Goal: Book appointment/travel/reservation

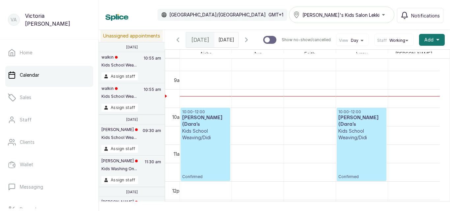
click at [229, 43] on span "[DATE]" at bounding box center [227, 39] width 16 height 7
click at [263, 13] on div "Calendar [GEOGRAPHIC_DATA]/[GEOGRAPHIC_DATA] GMT+1 [PERSON_NAME]'s Kids Salon L…" at bounding box center [275, 15] width 338 height 16
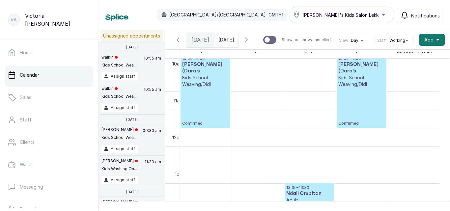
scroll to position [379, 0]
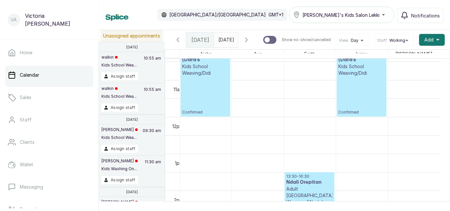
click at [228, 43] on div at bounding box center [227, 38] width 24 height 12
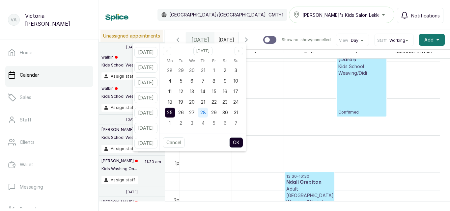
click at [206, 113] on span "28" at bounding box center [204, 113] width 6 height 6
click at [242, 143] on button "OK" at bounding box center [237, 143] width 14 height 11
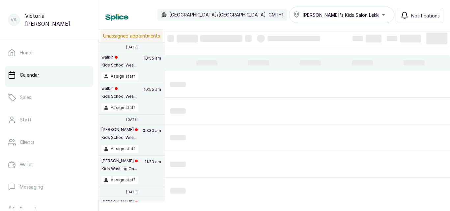
type input "[DATE]"
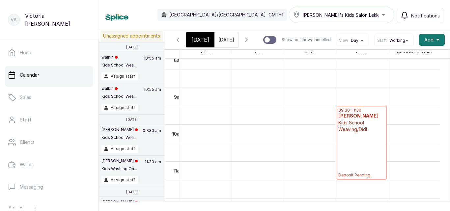
scroll to position [0, 0]
click at [199, 43] on span "[DATE]" at bounding box center [201, 40] width 18 height 8
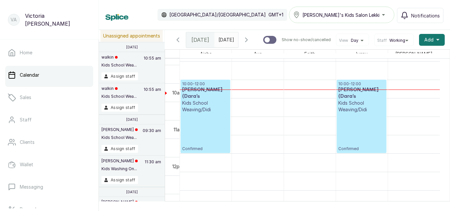
scroll to position [348, 0]
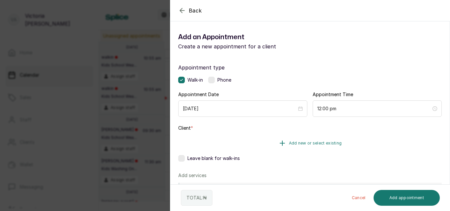
click at [301, 142] on span "Add new or select existing" at bounding box center [315, 143] width 53 height 5
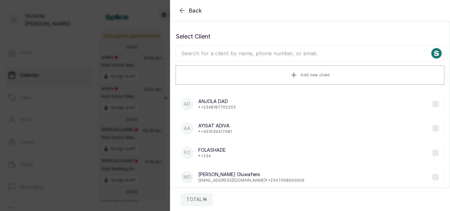
click at [181, 8] on icon "button" at bounding box center [182, 11] width 8 height 8
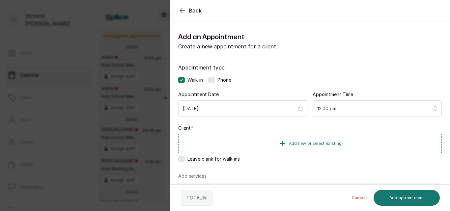
click at [215, 81] on label at bounding box center [211, 80] width 7 height 7
click at [313, 142] on span "Add new or select existing" at bounding box center [315, 143] width 53 height 5
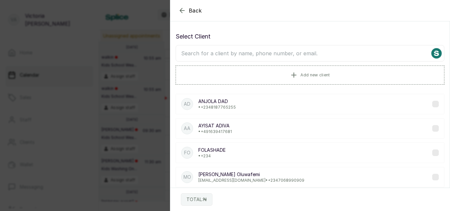
click at [280, 53] on input "text" at bounding box center [310, 53] width 269 height 16
click at [269, 51] on input "text" at bounding box center [310, 53] width 269 height 16
type input "SUBO"
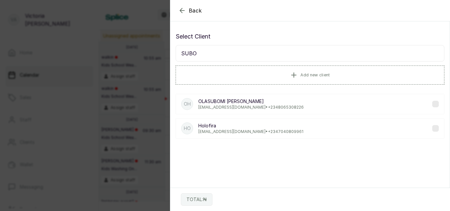
click at [281, 103] on p "[PERSON_NAME]" at bounding box center [252, 101] width 106 height 7
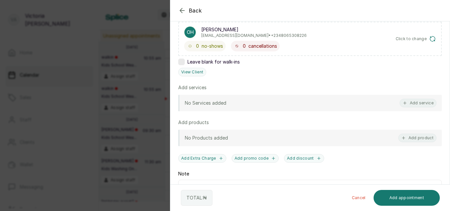
scroll to position [137, 0]
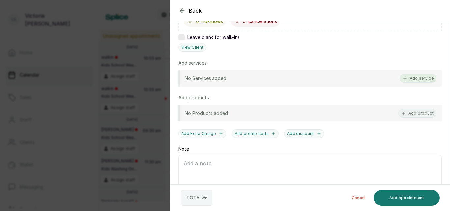
click at [409, 78] on button "Add service" at bounding box center [418, 78] width 37 height 9
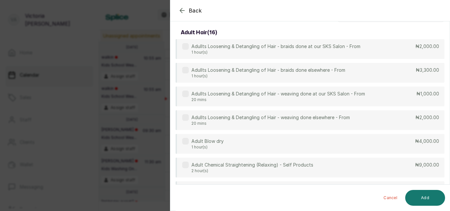
scroll to position [0, 0]
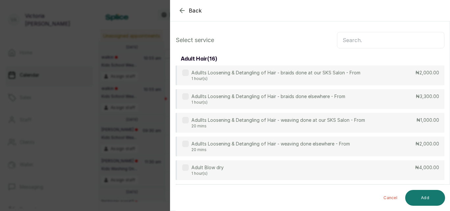
click at [370, 32] on input "text" at bounding box center [391, 40] width 108 height 16
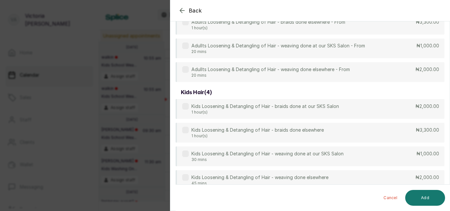
scroll to position [85, 0]
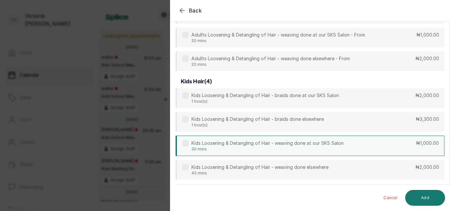
click at [194, 145] on p "Kids Loosening & Detangling of Hair - weaving done at our SKS Salon" at bounding box center [268, 143] width 152 height 7
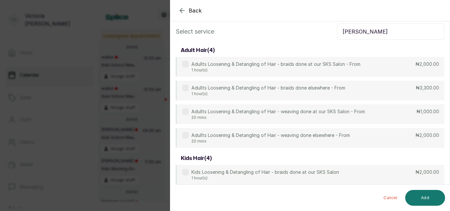
scroll to position [0, 0]
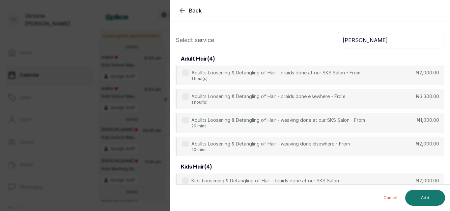
click at [368, 34] on input "[PERSON_NAME]" at bounding box center [391, 40] width 108 height 16
type input "L"
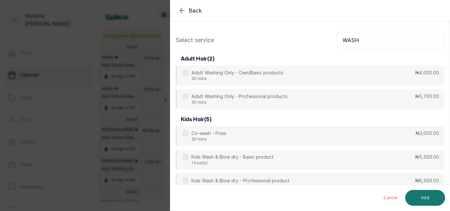
scroll to position [62, 0]
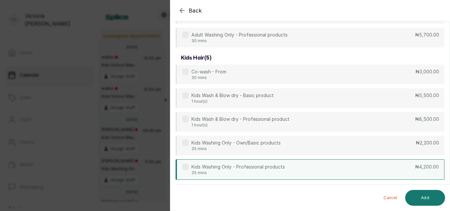
click at [189, 169] on div "Kids Washing Only - Professional products 35 mins" at bounding box center [233, 170] width 103 height 12
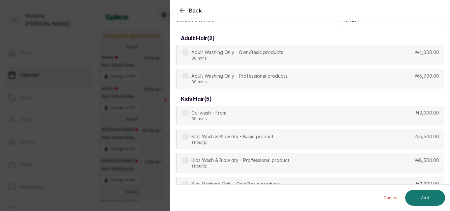
scroll to position [0, 0]
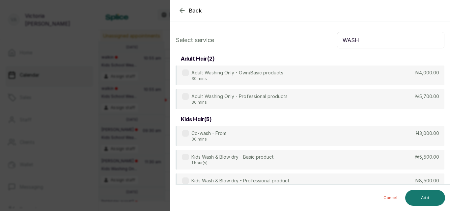
click at [352, 39] on input "WASH" at bounding box center [391, 40] width 108 height 16
click at [363, 39] on input "WASH" at bounding box center [391, 40] width 108 height 16
type input "W"
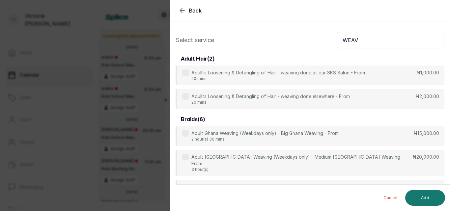
type input "WEAV"
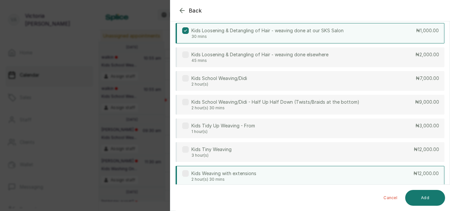
click at [186, 171] on label at bounding box center [185, 174] width 7 height 7
click at [416, 195] on button "Add" at bounding box center [426, 198] width 40 height 16
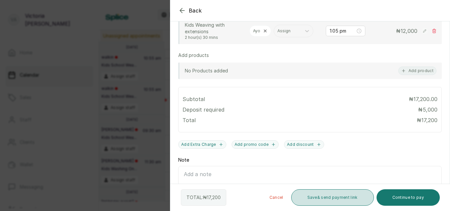
click at [345, 203] on button "Save & send payment link" at bounding box center [333, 198] width 83 height 16
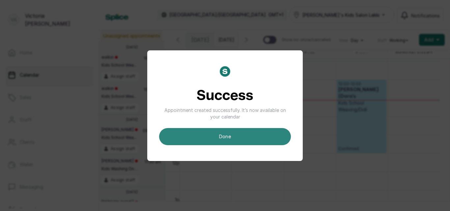
click at [217, 137] on button "done" at bounding box center [225, 136] width 132 height 17
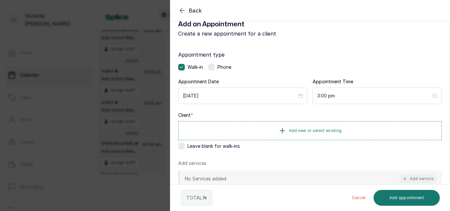
scroll to position [15, 0]
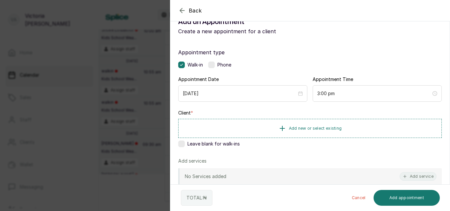
click at [211, 66] on label at bounding box center [211, 65] width 7 height 7
click at [313, 129] on span "Add new or select existing" at bounding box center [315, 128] width 53 height 5
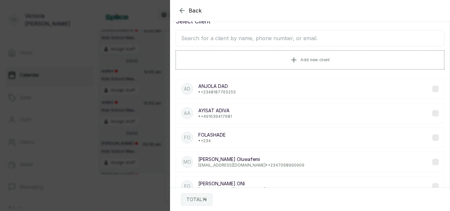
click at [298, 39] on input "text" at bounding box center [310, 38] width 269 height 16
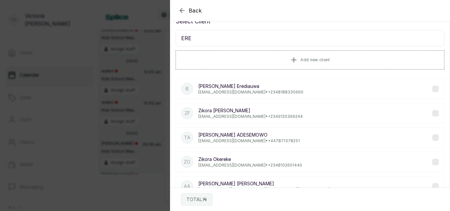
type input "ERE"
click at [300, 93] on div "IE [PERSON_NAME] [EMAIL_ADDRESS][DOMAIN_NAME] • [PHONE_NUMBER]" at bounding box center [310, 89] width 269 height 20
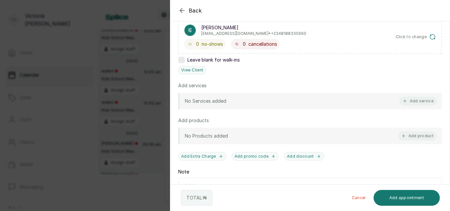
scroll to position [115, 0]
click at [181, 12] on icon "button" at bounding box center [182, 10] width 4 height 4
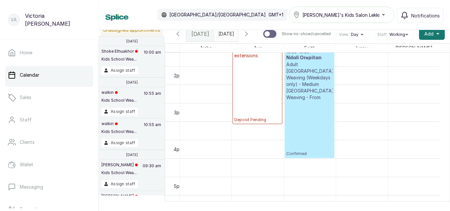
scroll to position [0, 0]
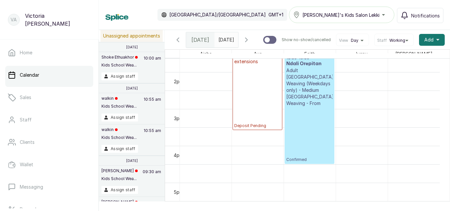
click at [226, 41] on input "[DATE]" at bounding box center [220, 38] width 11 height 11
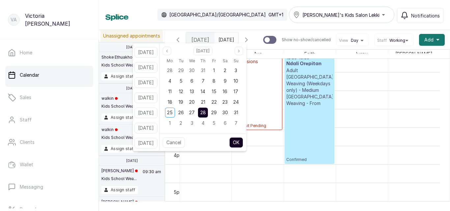
click at [206, 113] on span "28" at bounding box center [204, 113] width 6 height 6
click at [197, 112] on div "27" at bounding box center [192, 113] width 10 height 10
click at [206, 113] on span "28" at bounding box center [204, 113] width 6 height 6
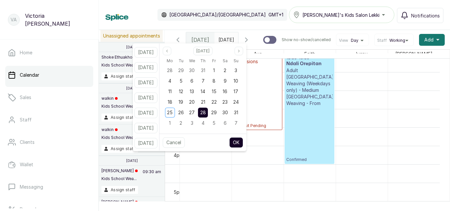
click at [241, 143] on button "OK" at bounding box center [237, 143] width 14 height 11
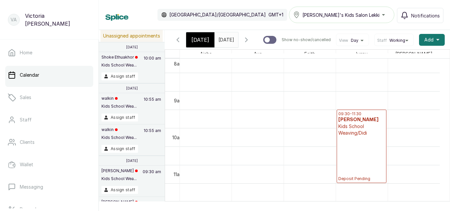
scroll to position [281, 0]
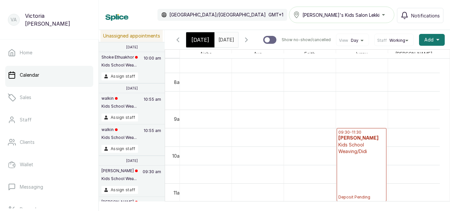
click at [369, 147] on p "Kids School Weaving/Didi" at bounding box center [362, 148] width 47 height 13
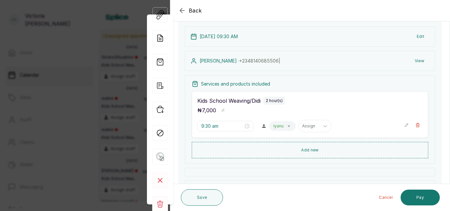
scroll to position [48, 0]
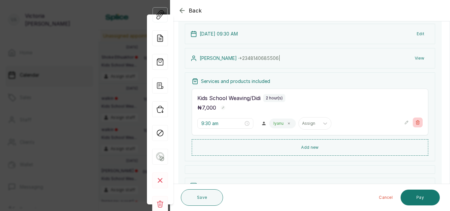
click at [417, 122] on icon "button" at bounding box center [419, 123] width 4 height 4
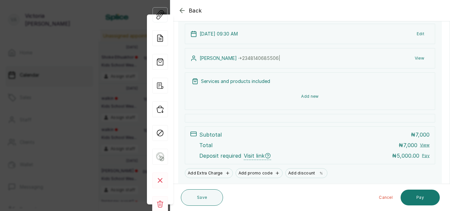
click at [312, 95] on button "Add new" at bounding box center [310, 97] width 237 height 16
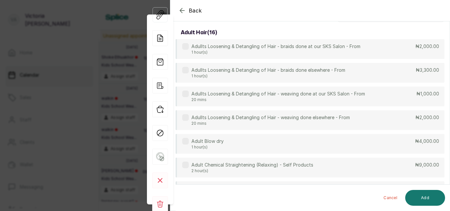
scroll to position [0, 0]
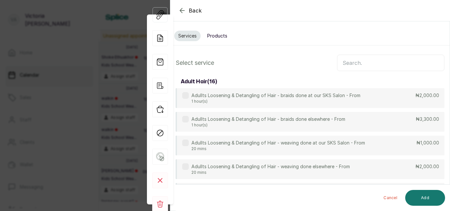
click at [359, 63] on input "text" at bounding box center [391, 63] width 108 height 16
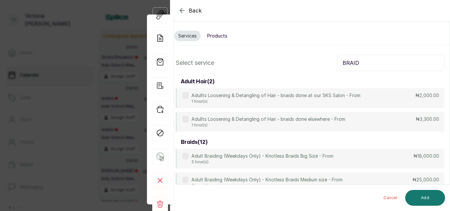
type input "BRAID"
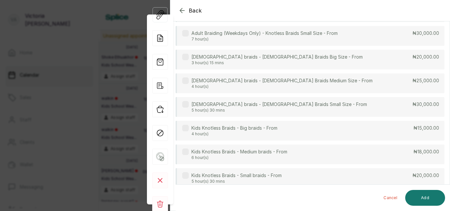
scroll to position [173, 0]
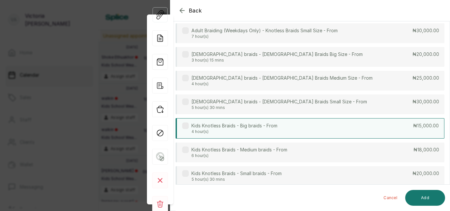
click at [189, 126] on label at bounding box center [185, 126] width 7 height 7
click at [431, 196] on button "Add" at bounding box center [426, 198] width 40 height 16
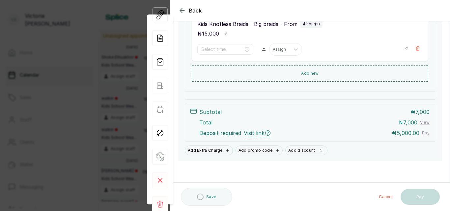
scroll to position [123, 0]
type input "9:30 am"
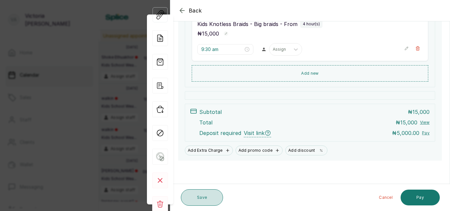
click at [201, 196] on button "Save" at bounding box center [202, 198] width 42 height 16
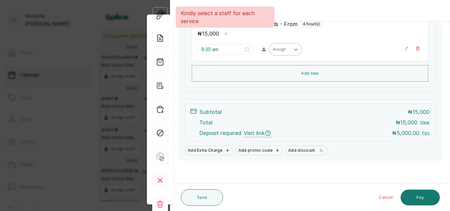
click at [290, 49] on div at bounding box center [296, 50] width 12 height 12
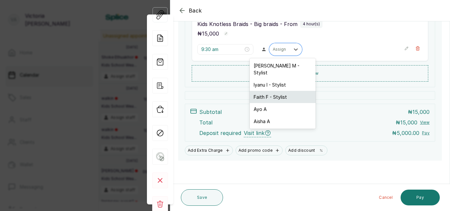
click at [281, 93] on div "Faith F - Stylist" at bounding box center [283, 97] width 66 height 12
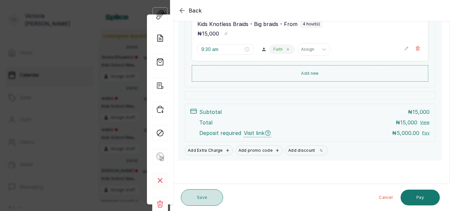
click at [208, 201] on button "Save" at bounding box center [202, 198] width 42 height 16
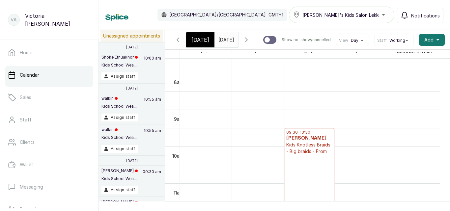
click at [199, 44] on span "[DATE]" at bounding box center [201, 40] width 18 height 8
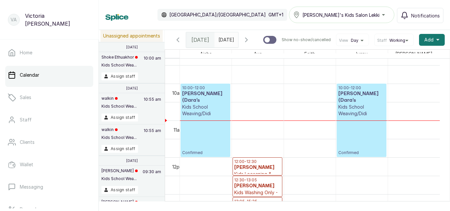
scroll to position [348, 0]
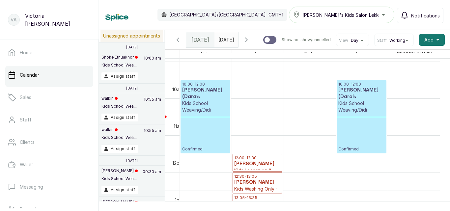
click at [198, 111] on p "Kids School Weaving/Didi" at bounding box center [205, 106] width 47 height 13
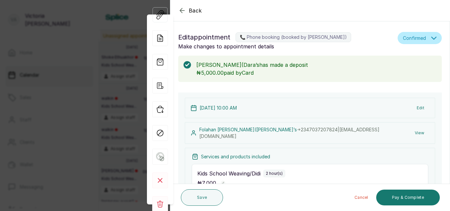
click at [184, 10] on icon "button" at bounding box center [182, 11] width 8 height 8
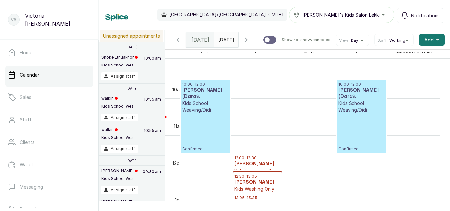
click at [368, 100] on h3 "[PERSON_NAME](Dara’s" at bounding box center [362, 93] width 47 height 13
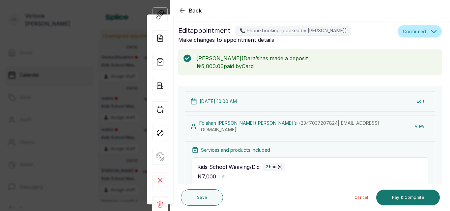
scroll to position [0, 0]
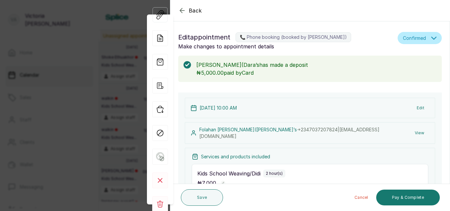
click at [181, 9] on icon "button" at bounding box center [182, 11] width 8 height 8
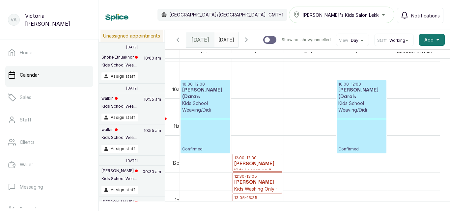
click at [218, 116] on div "10:00 - 12:00 [PERSON_NAME](Dara’s Kids School Weaving/Didi Confirmed" at bounding box center [205, 117] width 47 height 70
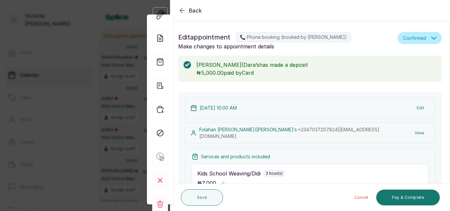
click at [182, 9] on icon "button" at bounding box center [182, 10] width 4 height 4
